Goal: Check status

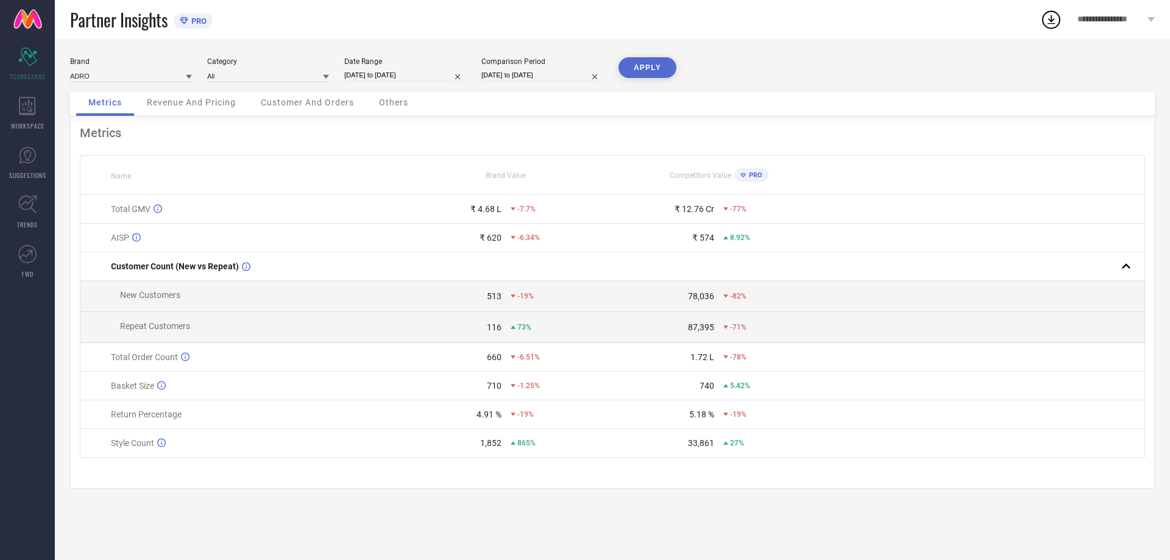
select select "7"
select select "2025"
select select "8"
select select "2025"
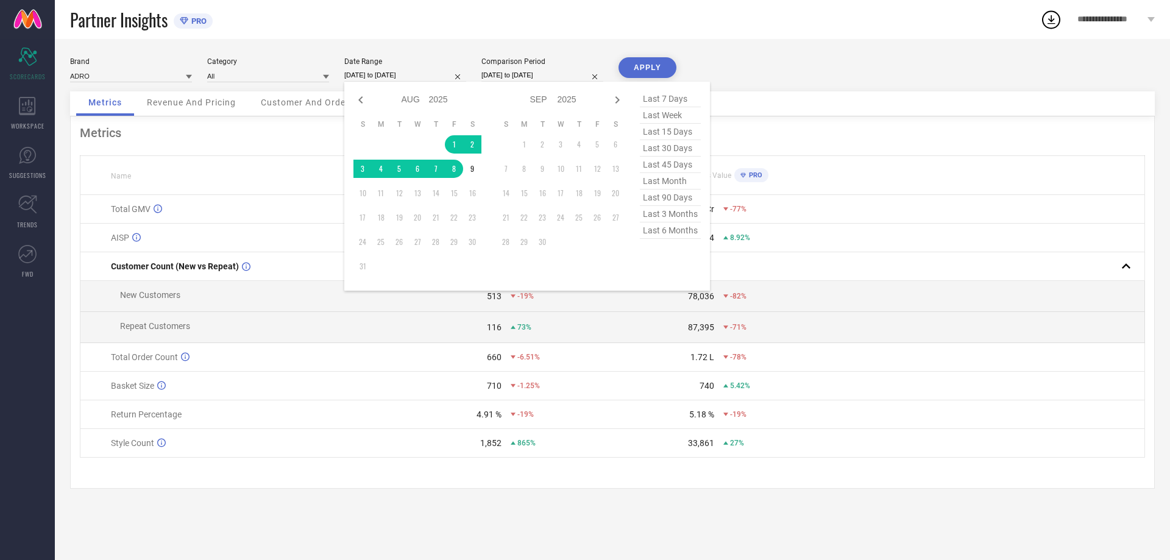
click at [407, 78] on input "[DATE] to [DATE]" at bounding box center [405, 75] width 122 height 13
click at [455, 141] on td "1" at bounding box center [454, 144] width 18 height 18
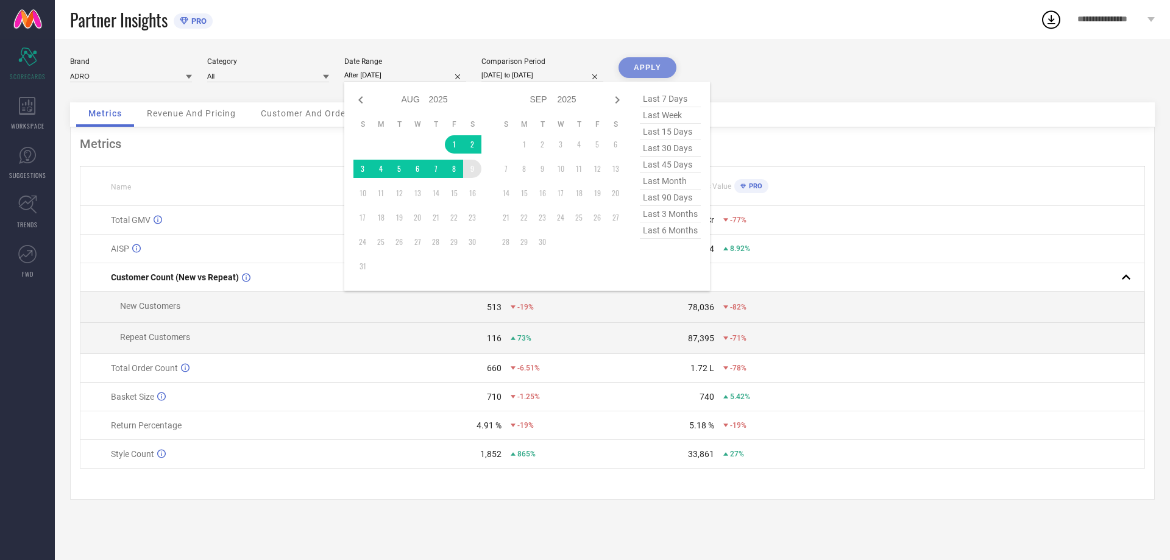
type input "[DATE] to [DATE]"
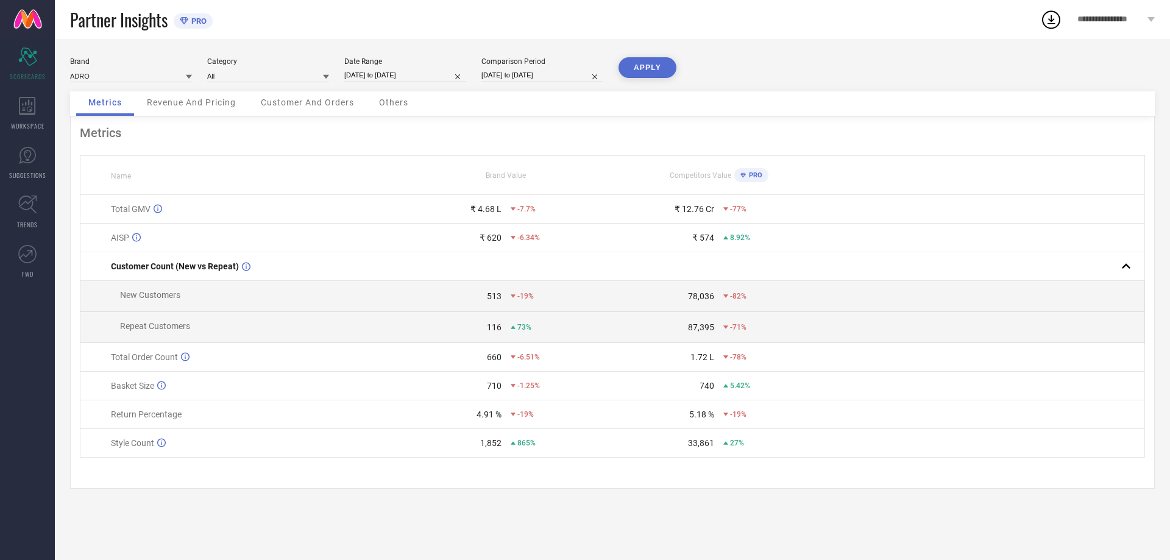
click at [658, 65] on button "APPLY" at bounding box center [648, 67] width 58 height 21
